Goal: Task Accomplishment & Management: Manage account settings

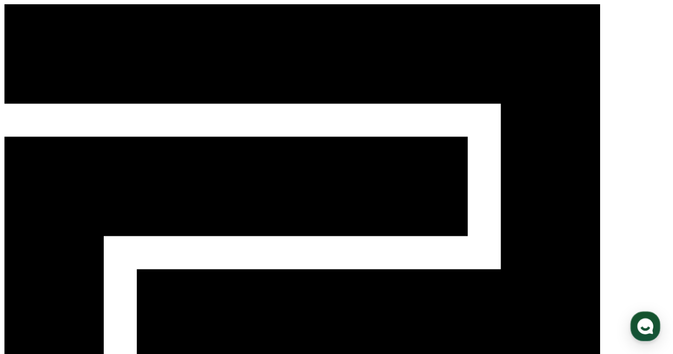
select select "**********"
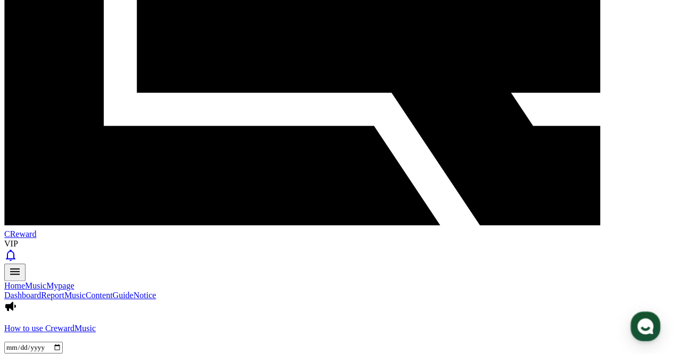
scroll to position [213, 0]
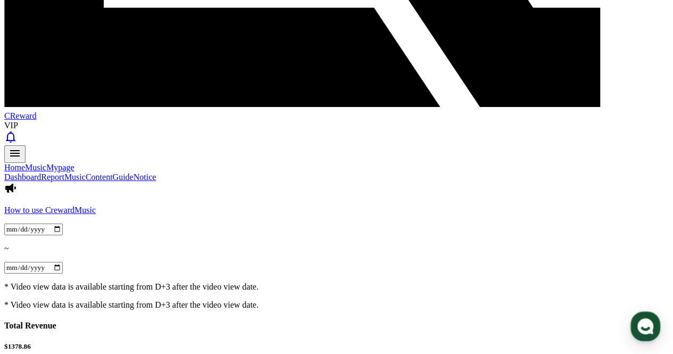
scroll to position [319, 0]
